Goal: Check status: Check status

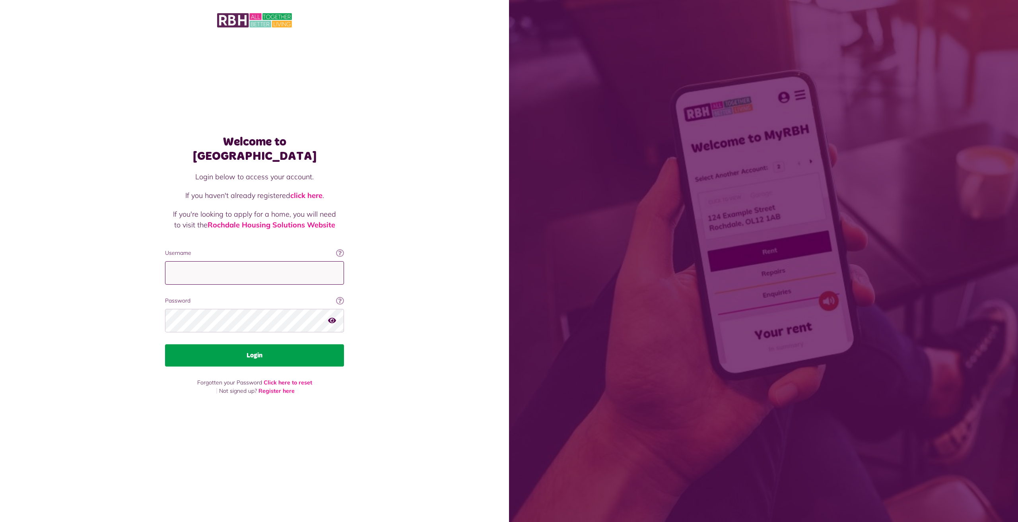
type input "**********"
click at [243, 351] on button "Login" at bounding box center [254, 355] width 179 height 22
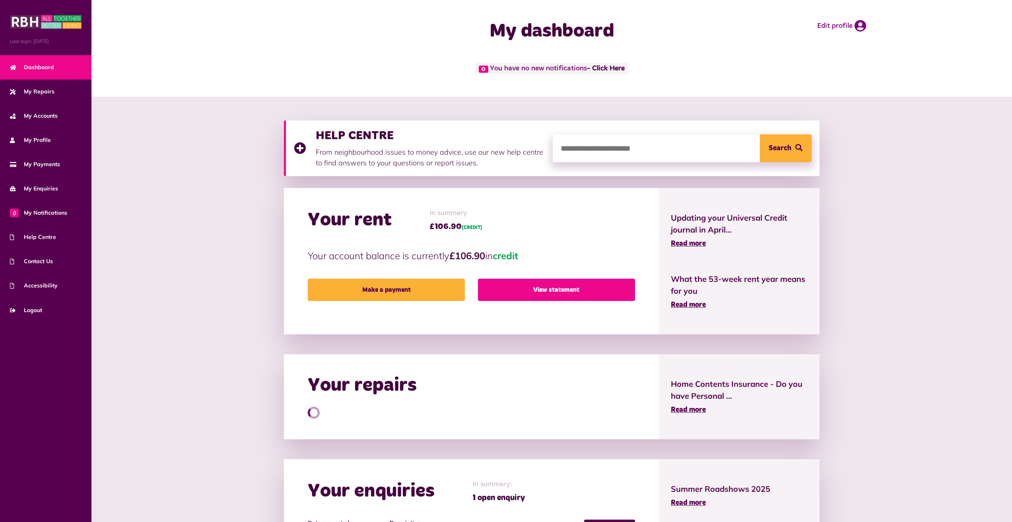
click at [594, 293] on link "View statement" at bounding box center [556, 290] width 157 height 22
